Goal: Information Seeking & Learning: Learn about a topic

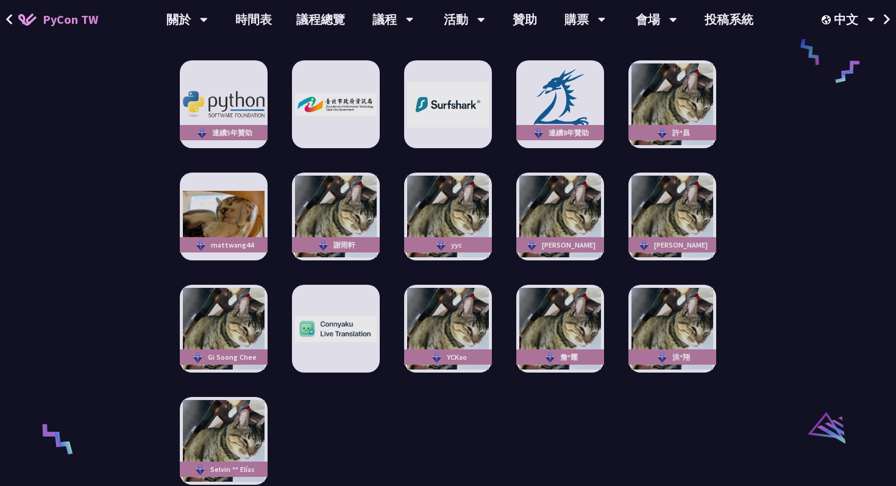
scroll to position [2147, 0]
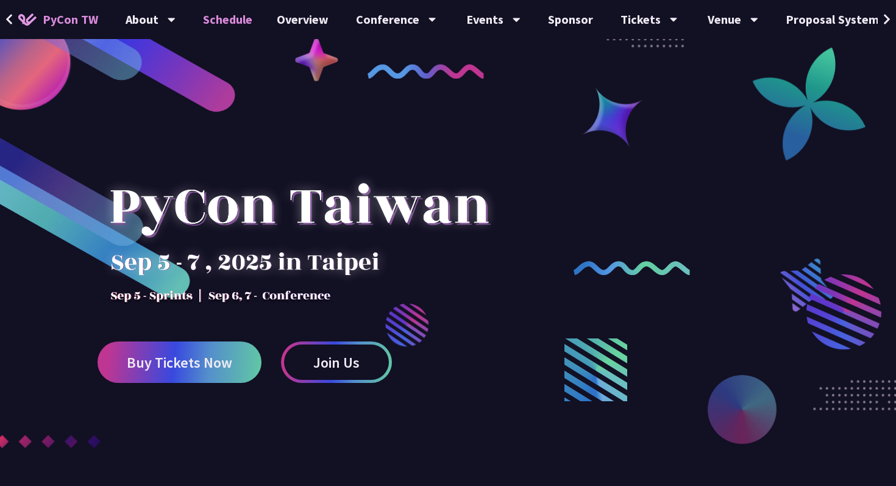
click at [211, 20] on link "Schedule" at bounding box center [228, 19] width 74 height 39
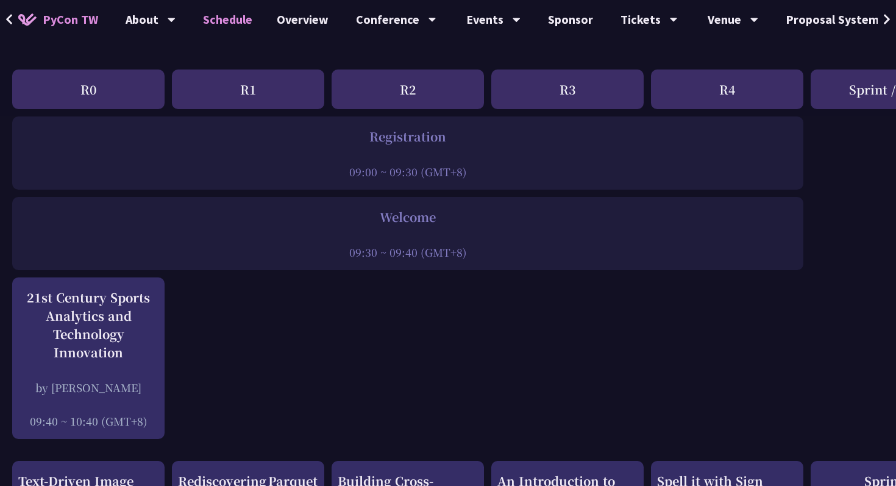
scroll to position [38, 0]
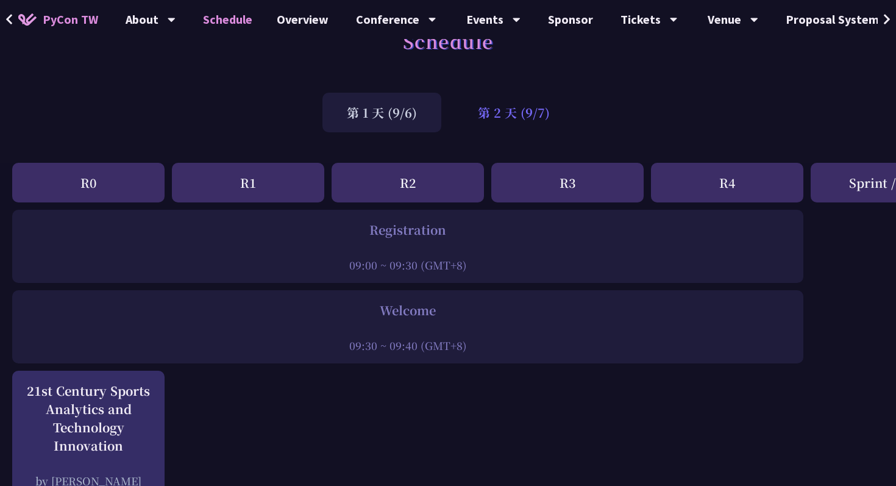
click at [515, 124] on div "第 2 天 (9/7)" at bounding box center [513, 113] width 121 height 40
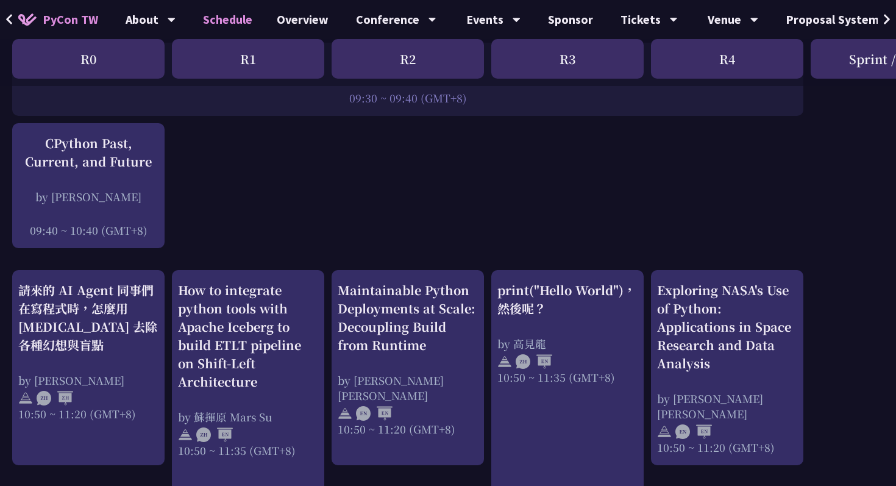
scroll to position [288, 0]
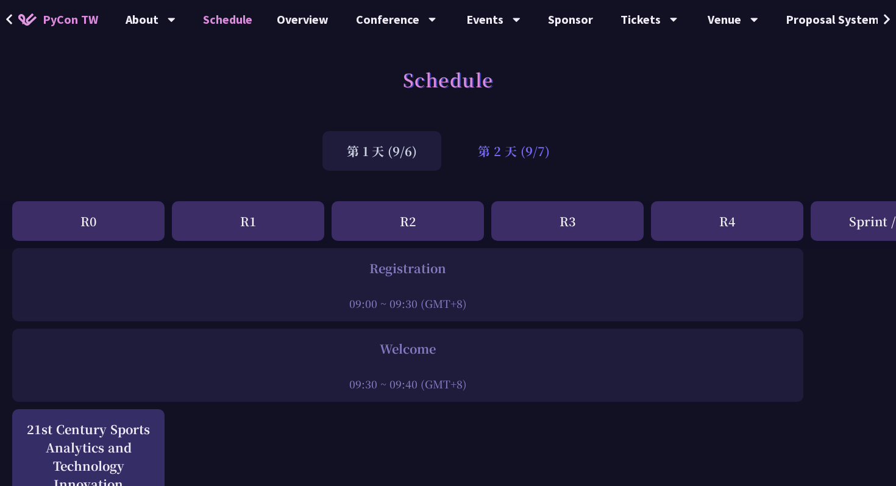
click at [500, 151] on div "第 2 天 (9/7)" at bounding box center [513, 151] width 121 height 40
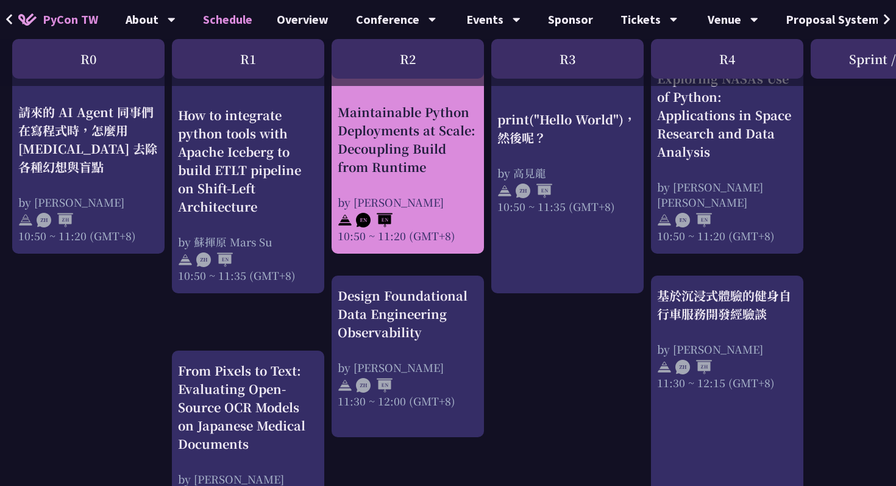
scroll to position [459, 0]
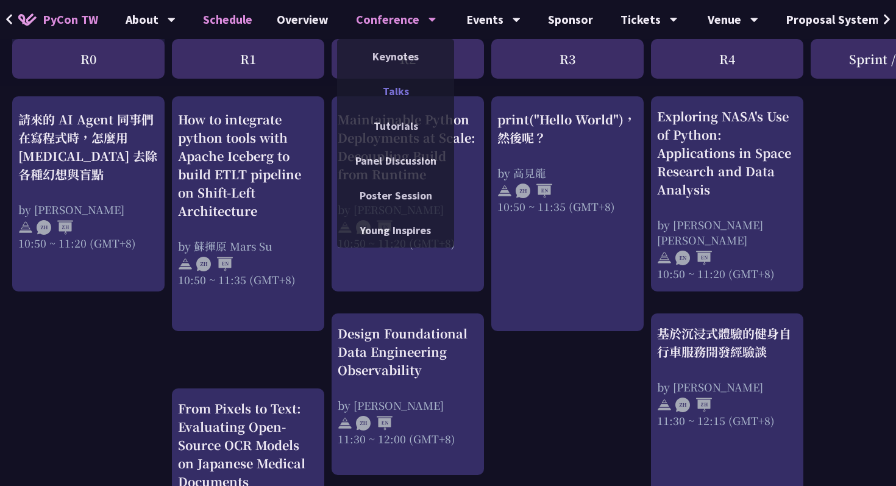
click at [391, 79] on link "Talks" at bounding box center [395, 91] width 117 height 29
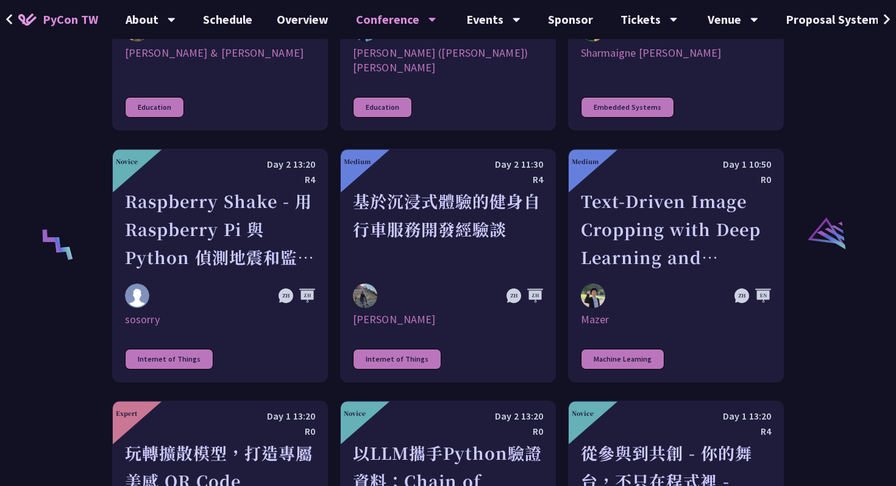
scroll to position [2353, 0]
